Goal: Information Seeking & Learning: Check status

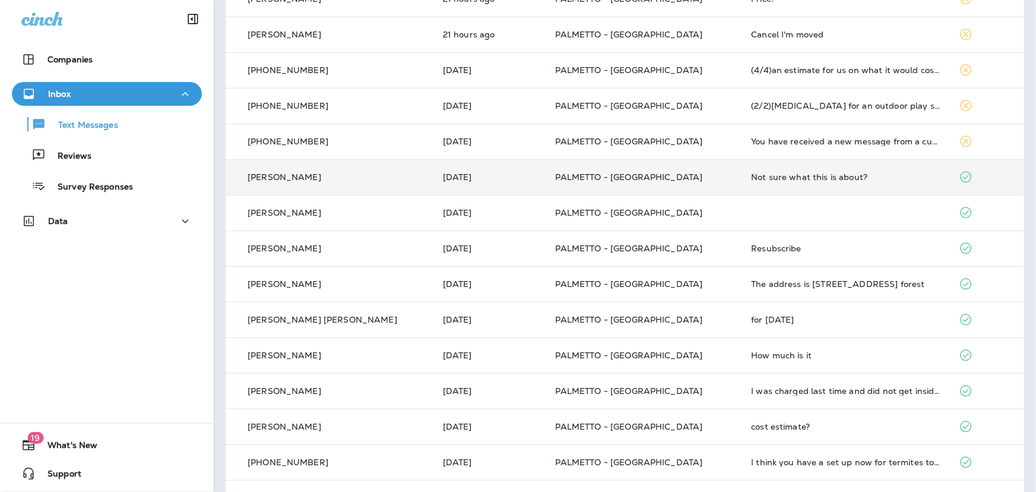
scroll to position [303, 0]
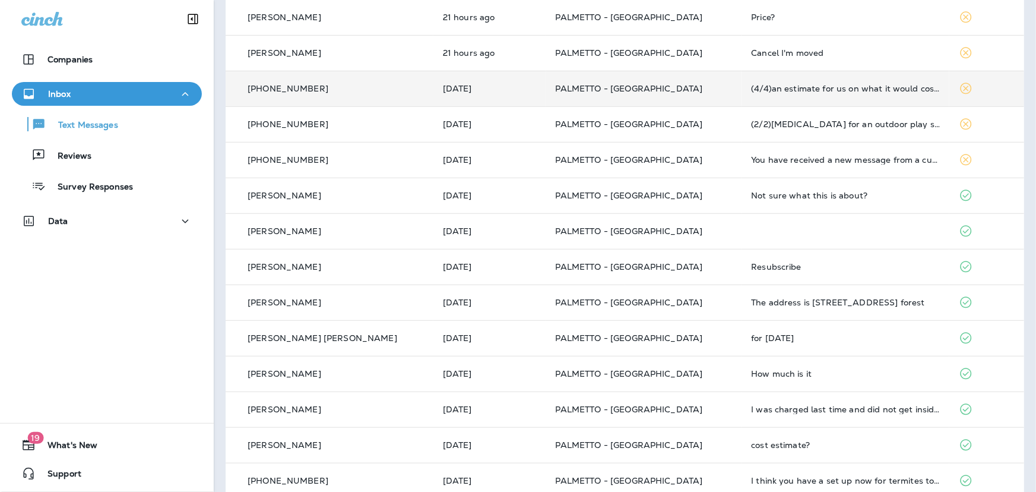
click at [546, 93] on td "PALMETTO - [GEOGRAPHIC_DATA]" at bounding box center [644, 89] width 196 height 36
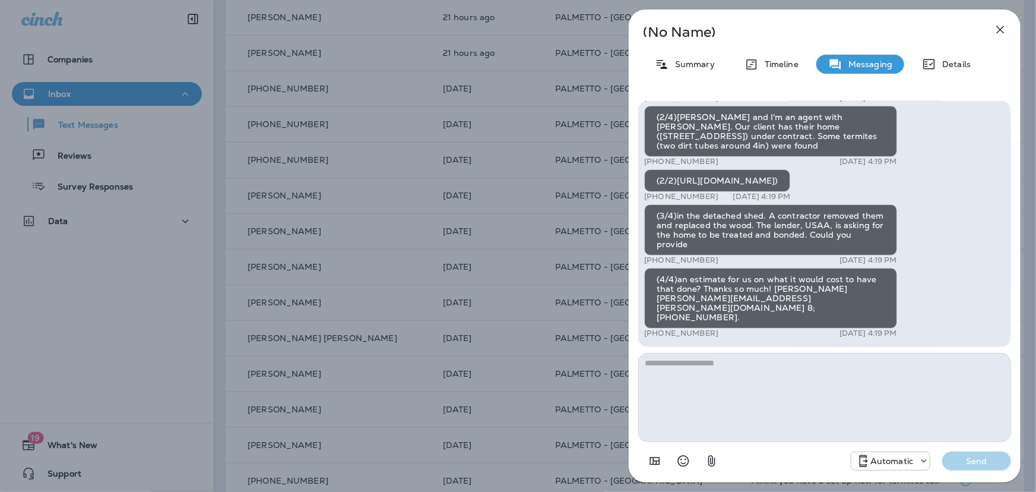
click at [998, 26] on icon "button" at bounding box center [1000, 30] width 14 height 14
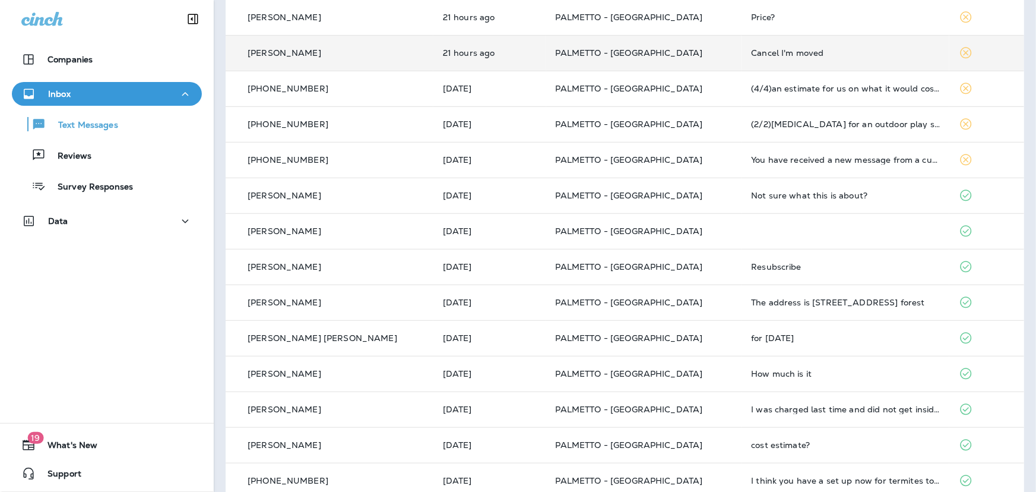
click at [751, 53] on div "Cancel I'm moved" at bounding box center [845, 53] width 189 height 10
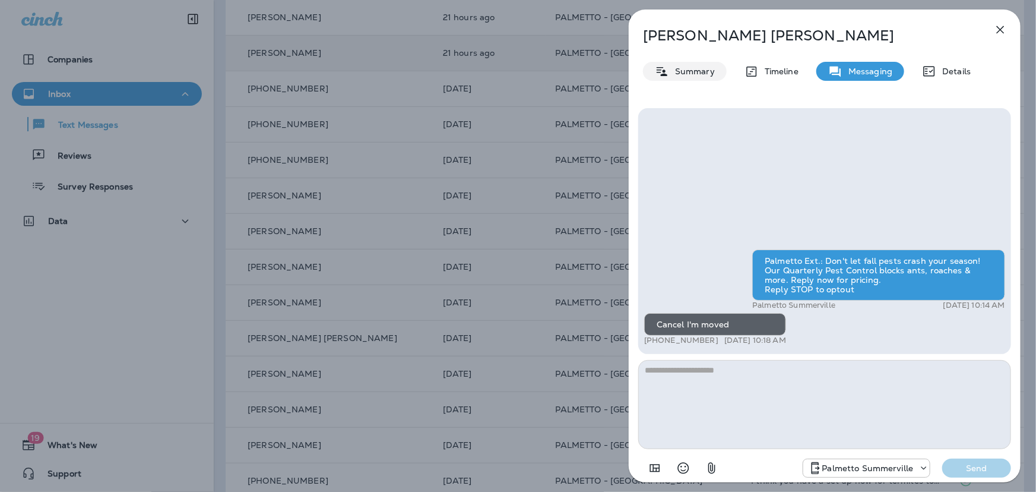
click at [702, 74] on p "Summary" at bounding box center [692, 72] width 46 height 10
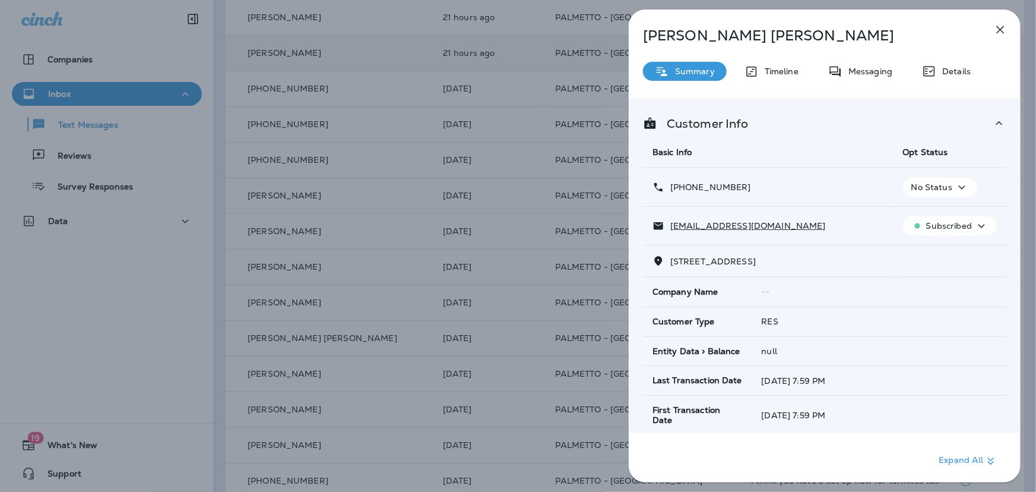
click at [1001, 26] on icon "button" at bounding box center [1000, 30] width 14 height 14
